Goal: Information Seeking & Learning: Learn about a topic

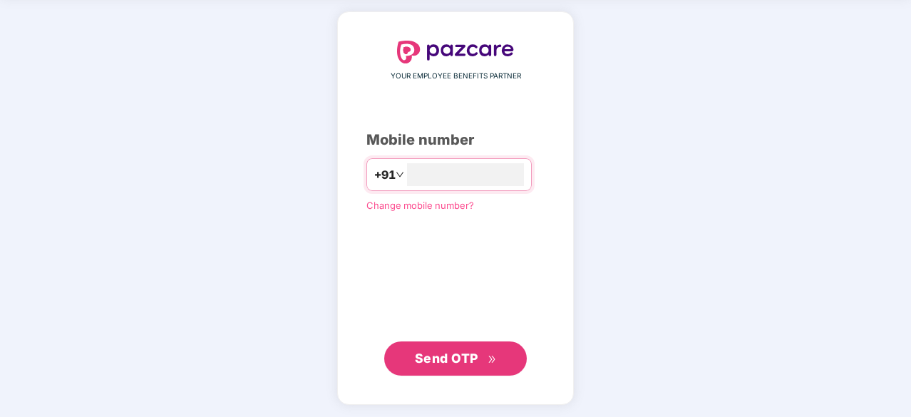
type input "**********"
click at [433, 356] on span "Send OTP" at bounding box center [446, 358] width 63 height 15
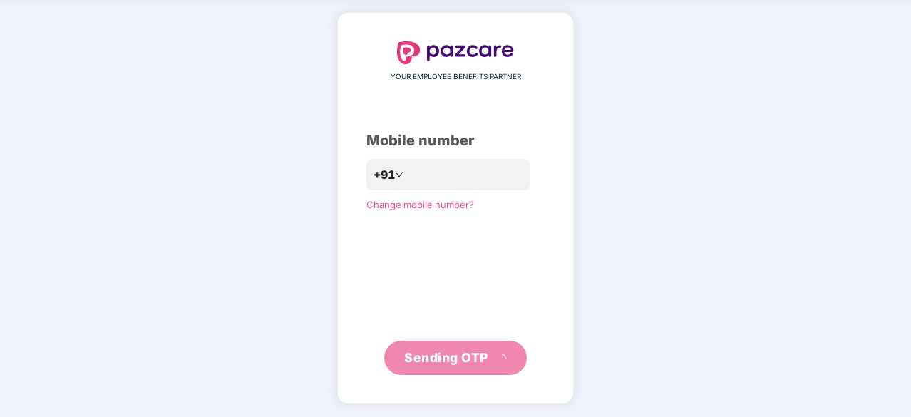
scroll to position [47, 0]
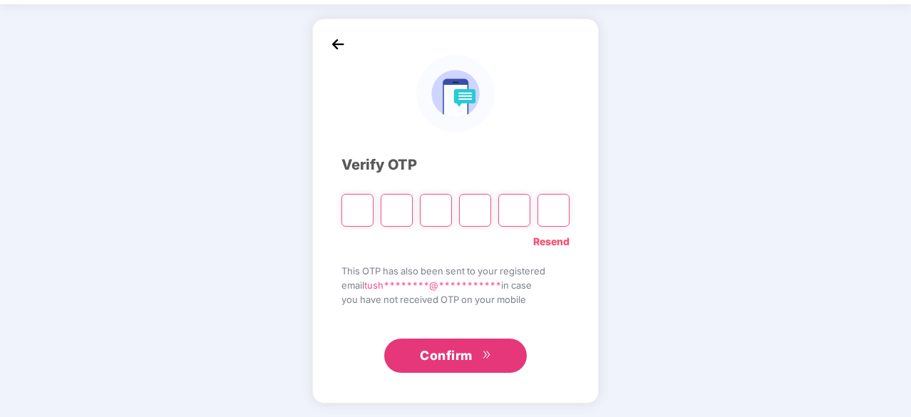
type input "*"
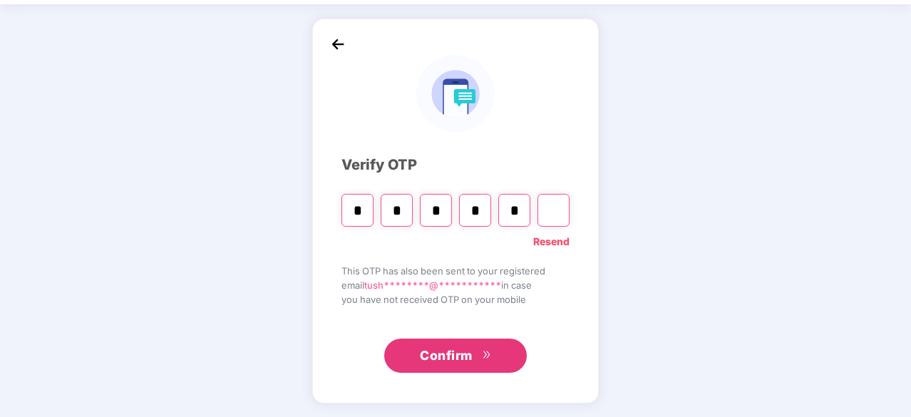
type input "*"
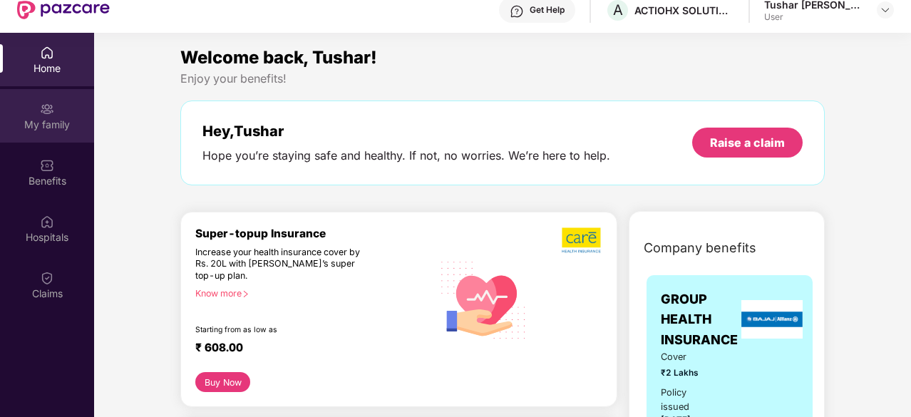
click at [46, 119] on div "My family" at bounding box center [47, 125] width 94 height 14
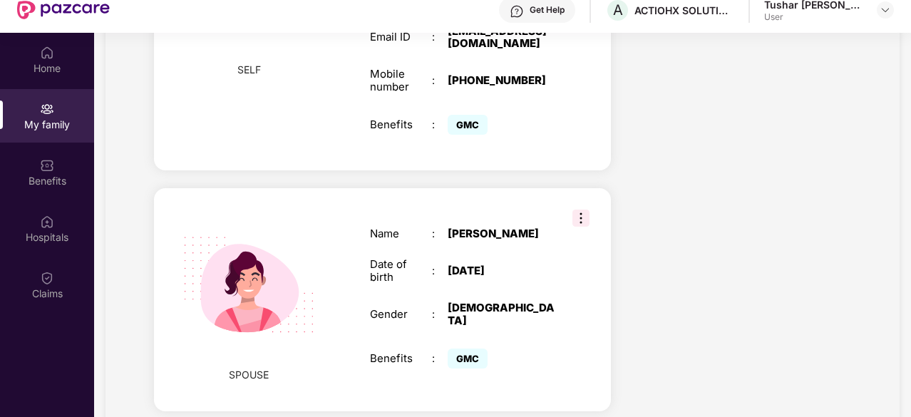
scroll to position [444, 0]
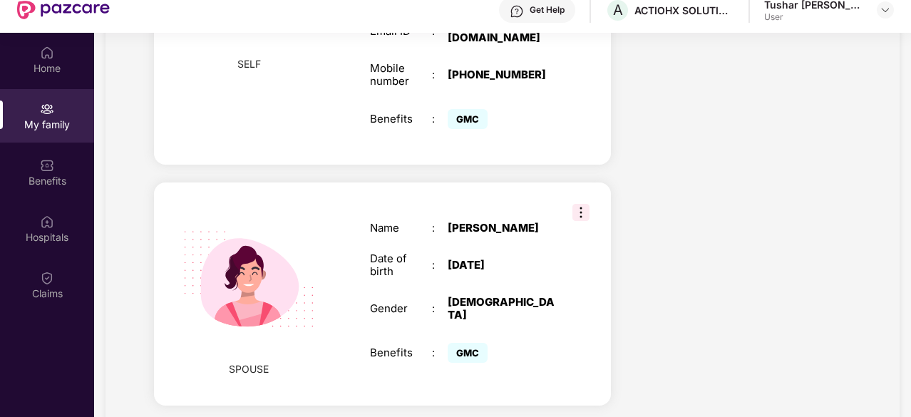
click at [584, 204] on img at bounding box center [580, 212] width 17 height 17
click at [727, 189] on div "Health Cover cover ₹2 Lakhs Policy issued [DATE] Policy Expiry [DATE] Enabled f…" at bounding box center [741, 50] width 239 height 745
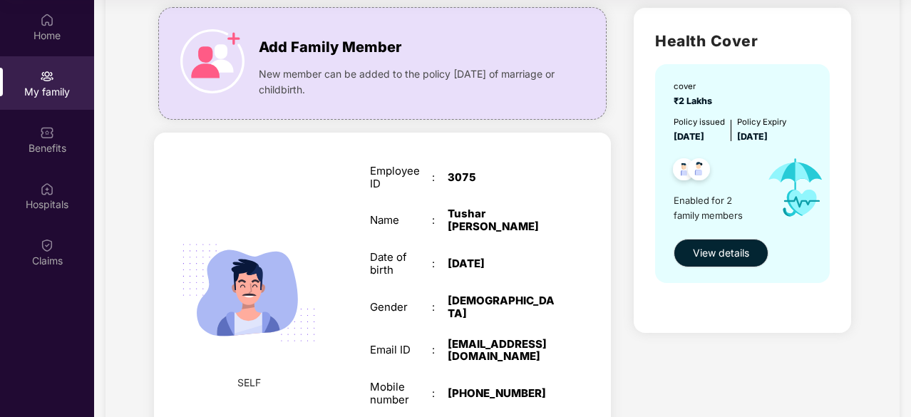
scroll to position [88, 0]
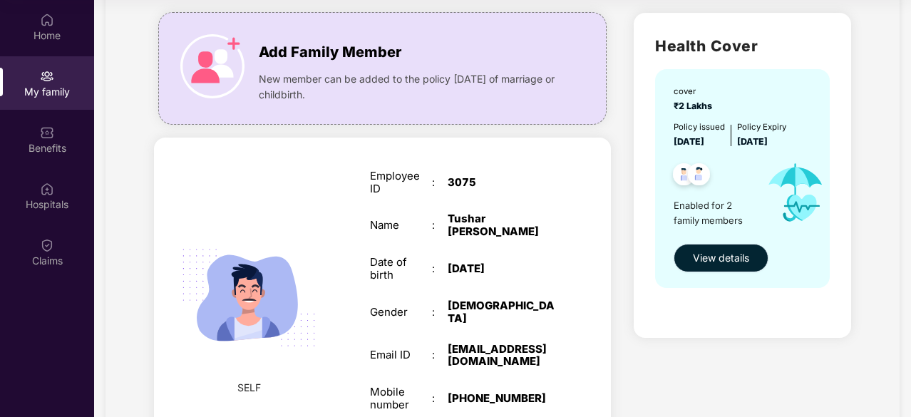
click at [704, 258] on span "View details" at bounding box center [721, 258] width 56 height 16
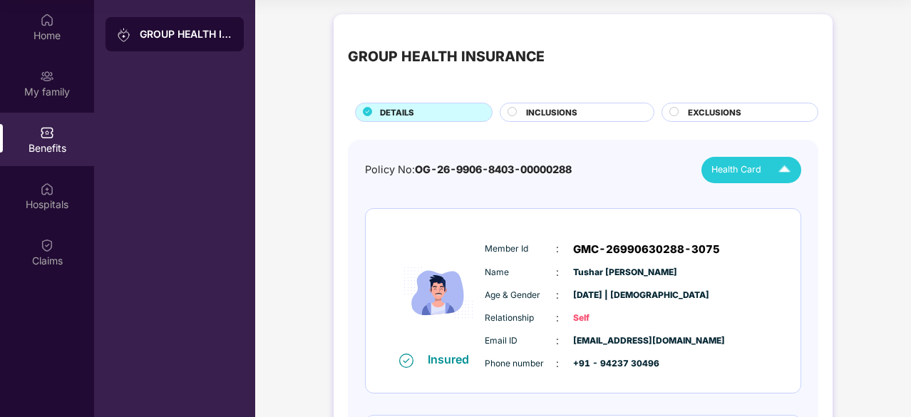
click at [782, 169] on img at bounding box center [784, 169] width 25 height 25
click at [806, 201] on img at bounding box center [811, 202] width 11 height 11
click at [724, 172] on span "Health Card" at bounding box center [736, 169] width 50 height 14
click at [806, 230] on img at bounding box center [811, 230] width 11 height 11
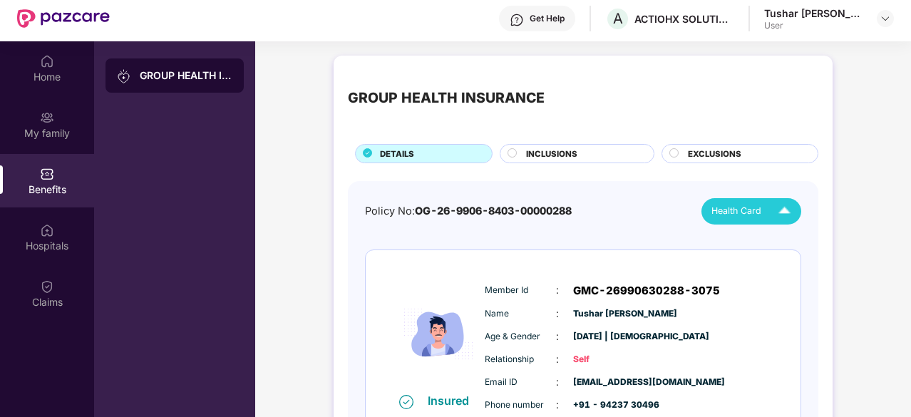
scroll to position [9, 0]
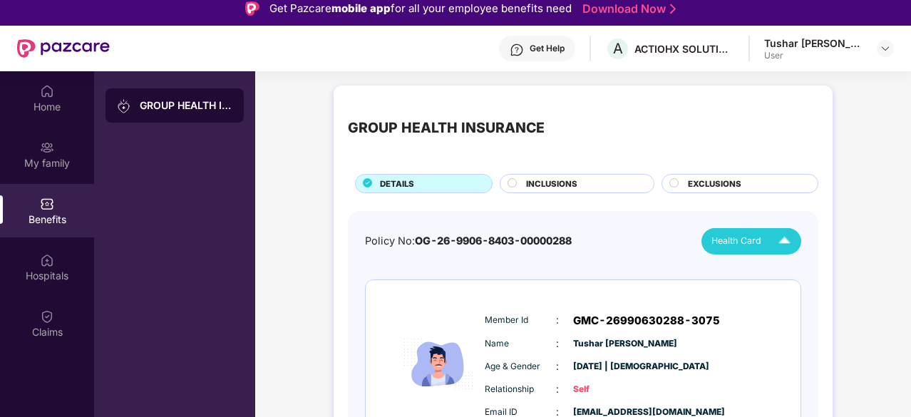
click at [559, 180] on span "INCLUSIONS" at bounding box center [551, 183] width 51 height 13
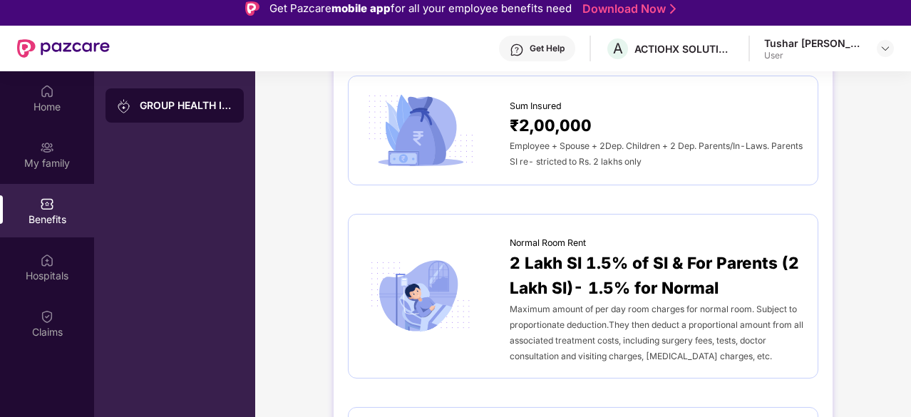
scroll to position [0, 0]
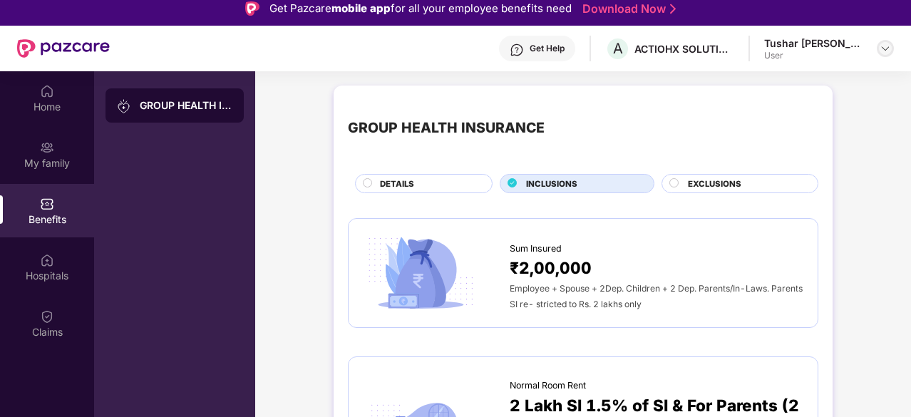
click at [886, 46] on img at bounding box center [884, 48] width 11 height 11
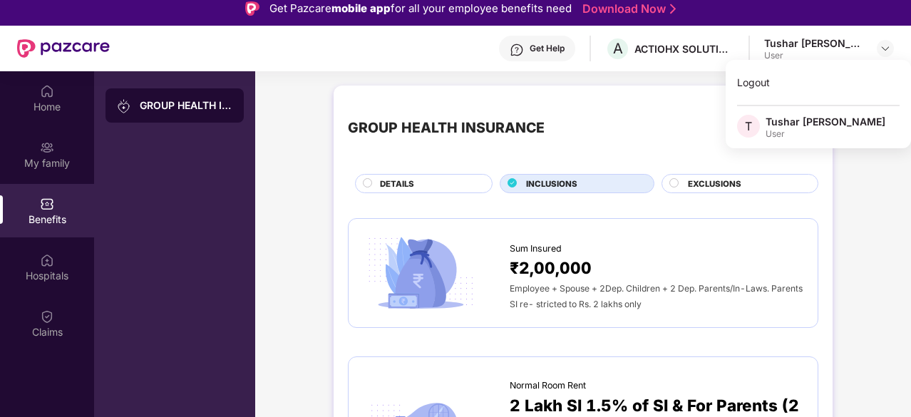
click at [767, 82] on div "Logout" at bounding box center [817, 82] width 185 height 28
